Goal: Transaction & Acquisition: Purchase product/service

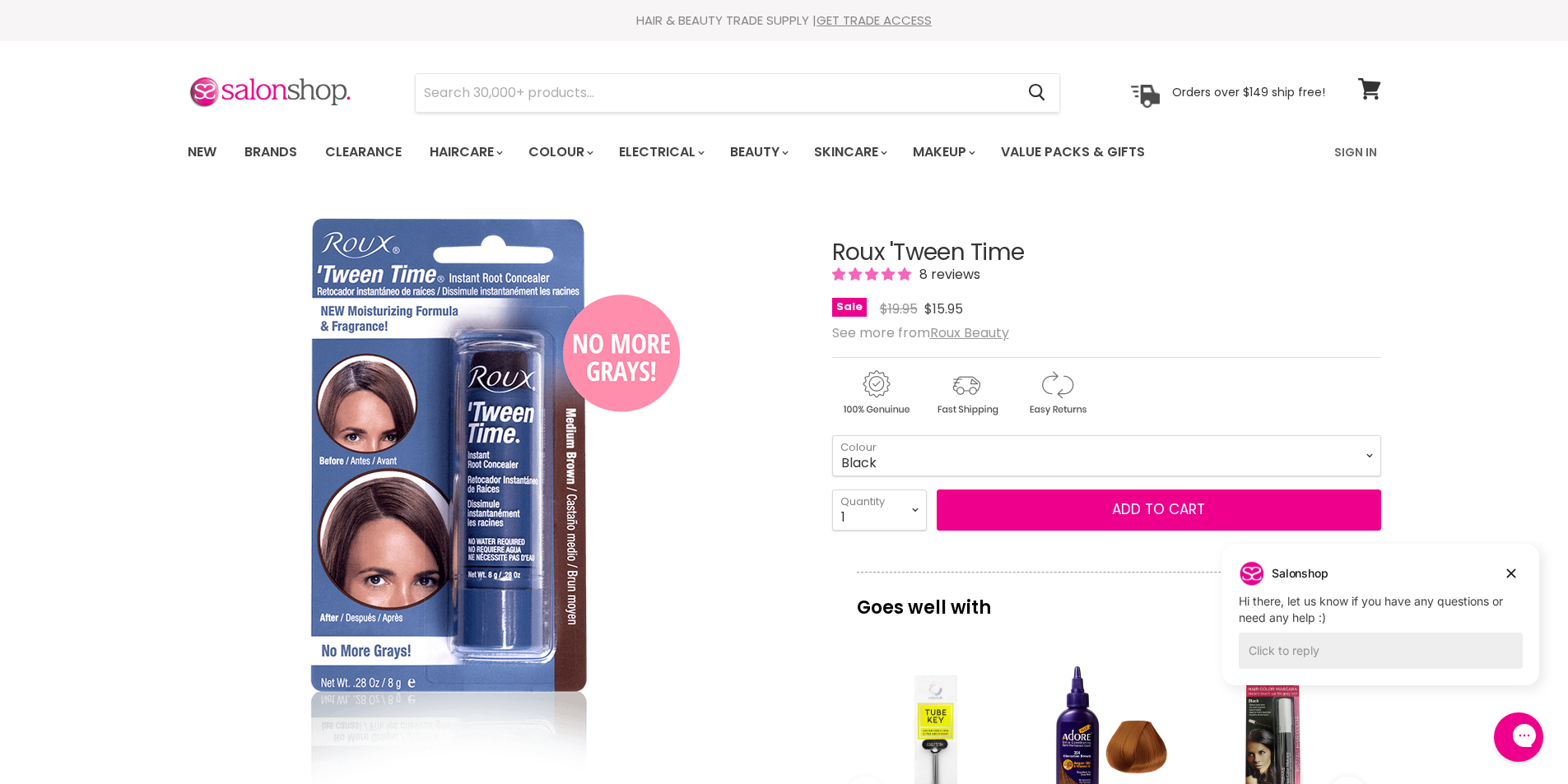
click at [1374, 454] on select "Black" at bounding box center [1107, 456] width 549 height 41
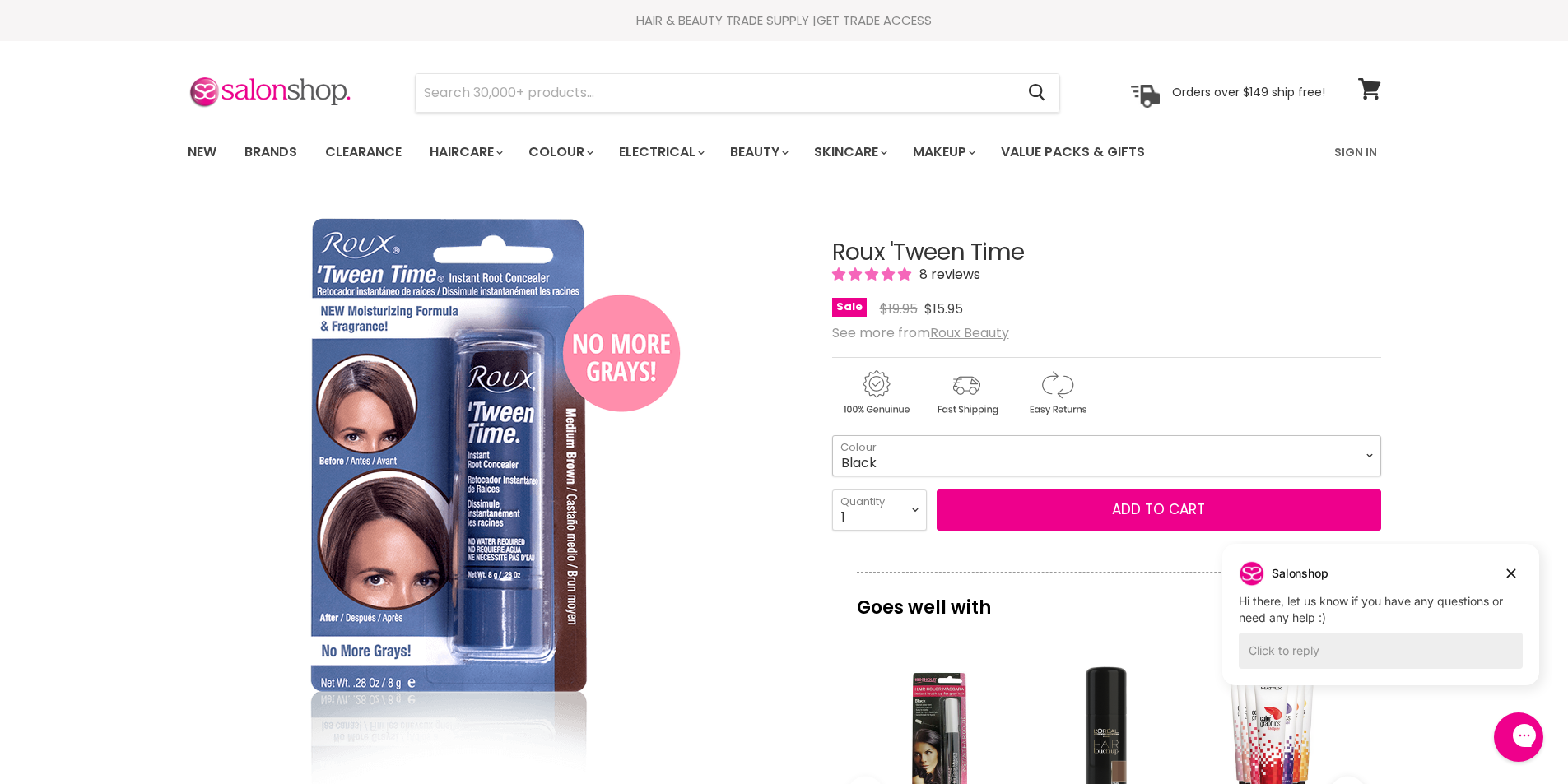
drag, startPoint x: 1370, startPoint y: 458, endPoint x: 1348, endPoint y: 466, distance: 23.4
click at [1352, 464] on select "Black" at bounding box center [1107, 456] width 549 height 41
